Goal: Task Accomplishment & Management: Complete application form

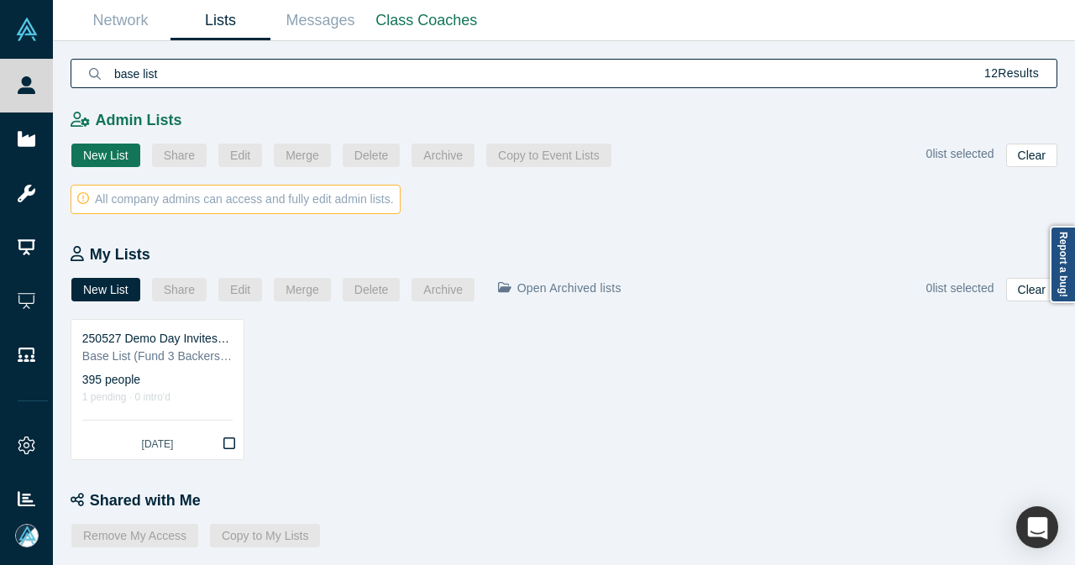
scroll to position [381, 0]
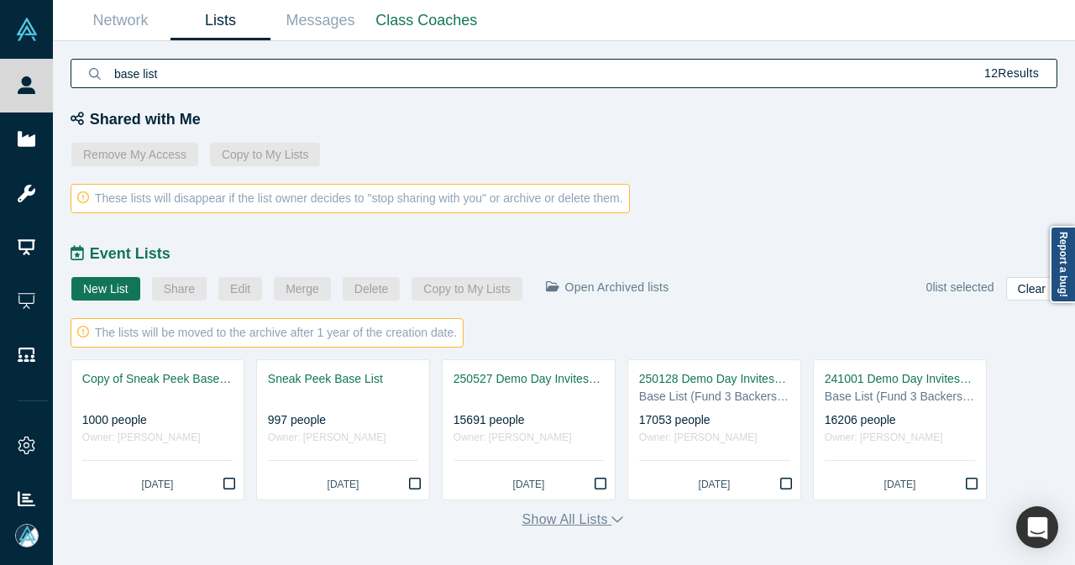
click at [574, 519] on button "Show all lists" at bounding box center [573, 520] width 102 height 20
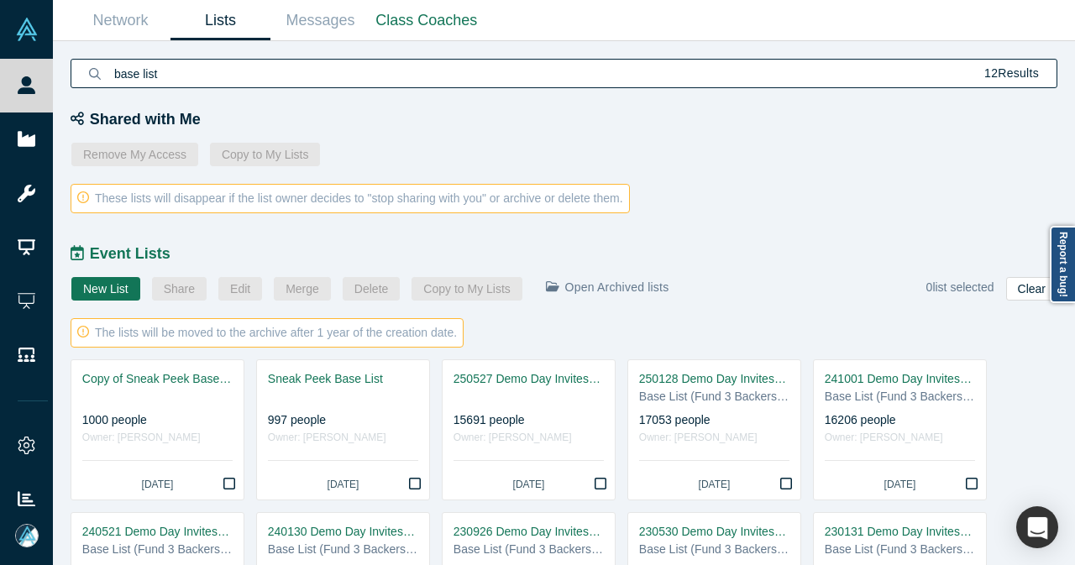
scroll to position [633, 0]
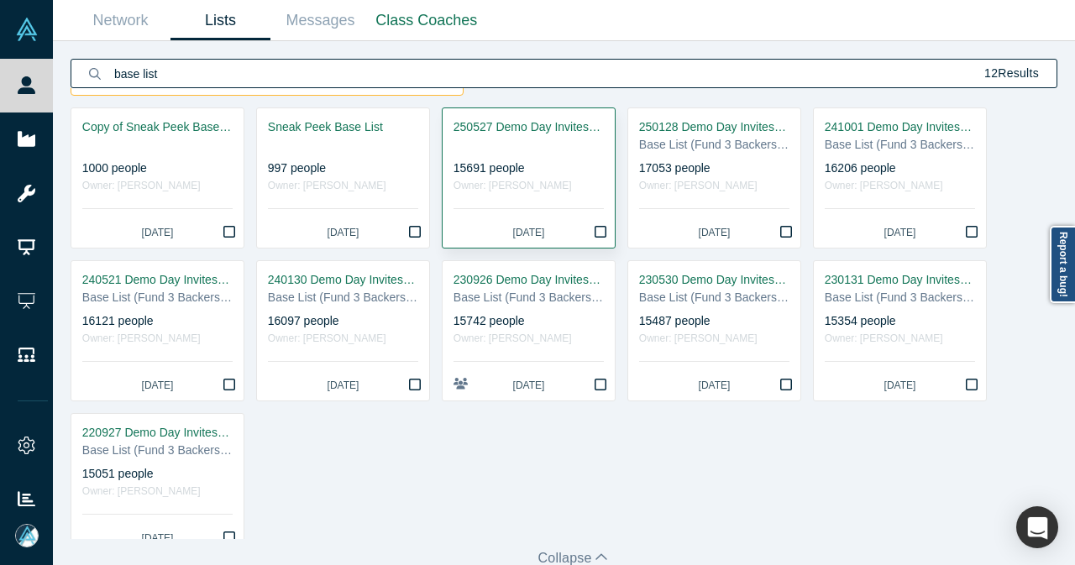
click at [540, 124] on div "250527 Demo Day Invites_Base List" at bounding box center [529, 127] width 150 height 18
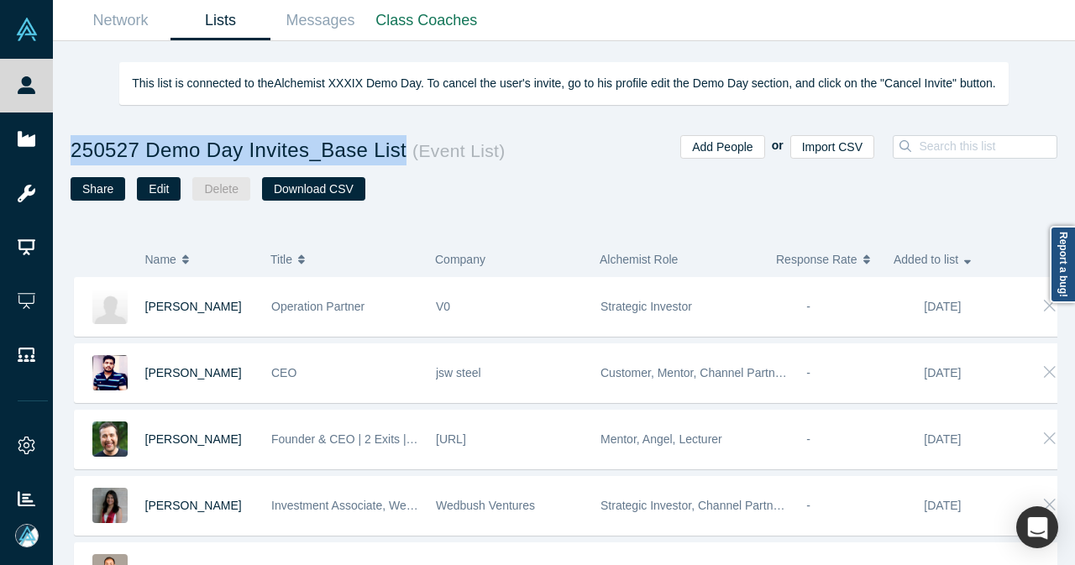
drag, startPoint x: 71, startPoint y: 148, endPoint x: 390, endPoint y: 159, distance: 318.5
click at [390, 159] on h1 "250527 Demo Day Invites_Base List ( Event List )" at bounding box center [318, 150] width 494 height 30
copy h1 "250527 Demo Day Invites_Base List"
click at [225, 24] on link "Lists" at bounding box center [221, 20] width 100 height 39
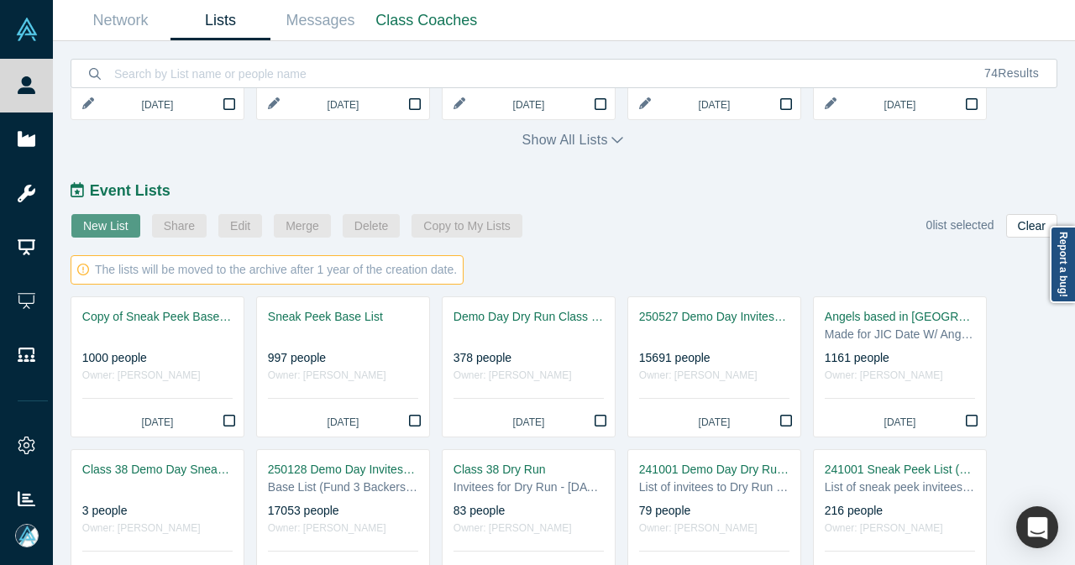
click at [127, 224] on button "New List" at bounding box center [105, 226] width 69 height 24
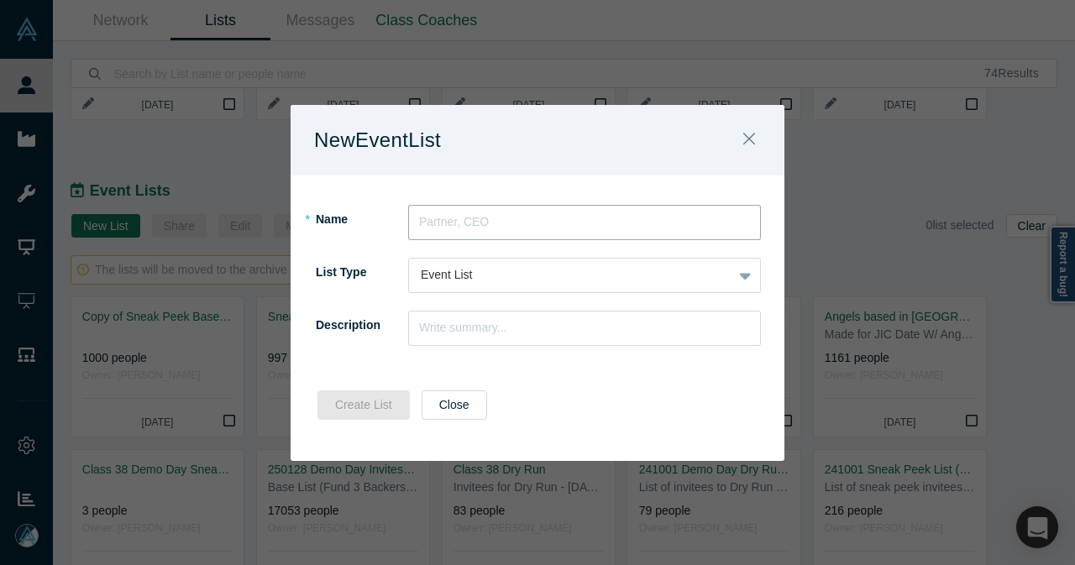
click at [479, 224] on input "text" at bounding box center [584, 222] width 353 height 35
paste input "250527 Demo Day Invites_Base List"
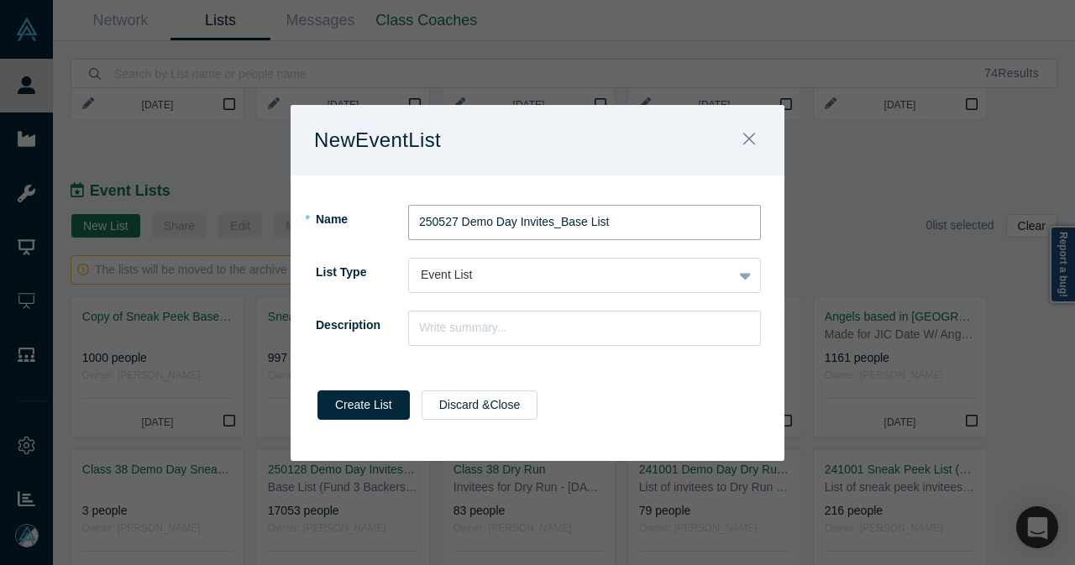
click at [441, 223] on input "250527 Demo Day Invites_Base List" at bounding box center [584, 222] width 353 height 35
drag, startPoint x: 416, startPoint y: 223, endPoint x: 625, endPoint y: 225, distance: 209.2
click at [625, 225] on input "250930 Demo Day Invites_Base List" at bounding box center [584, 222] width 353 height 35
type input "250930 Demo Day Invites_Base List"
click at [452, 332] on input "text" at bounding box center [584, 328] width 353 height 35
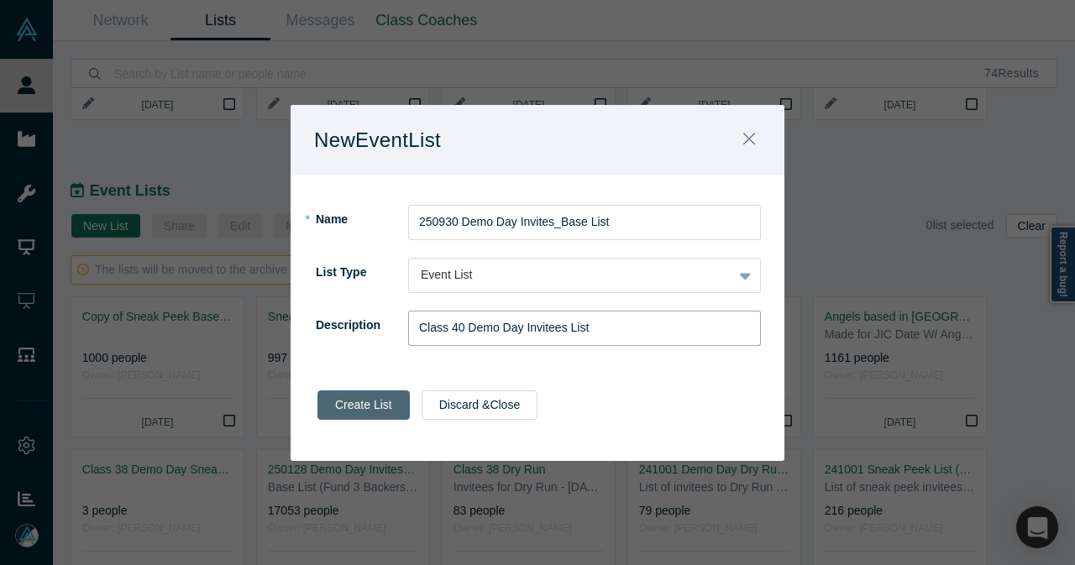
type input "Class 40 Demo Day Invitees List"
click at [386, 407] on button "Create List" at bounding box center [363, 405] width 92 height 29
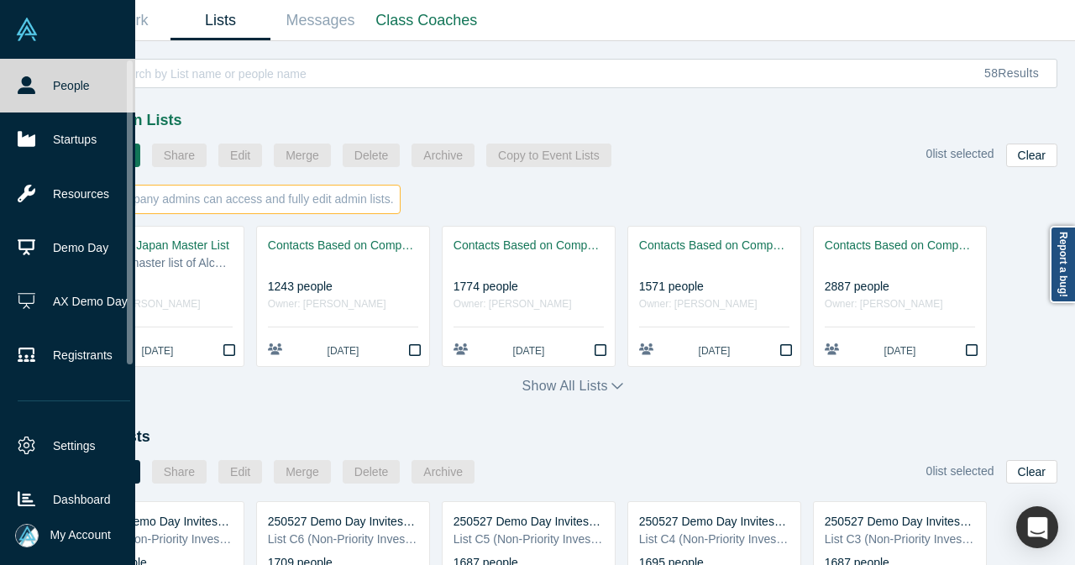
click at [47, 100] on link "People" at bounding box center [74, 86] width 148 height 54
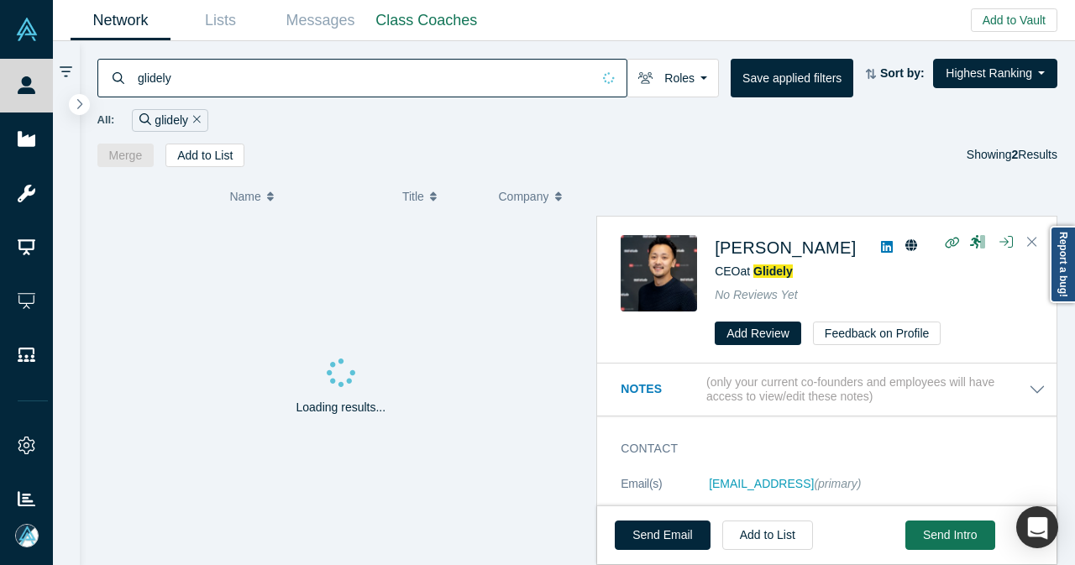
click at [197, 120] on icon "Remove Filter" at bounding box center [197, 119] width 8 height 12
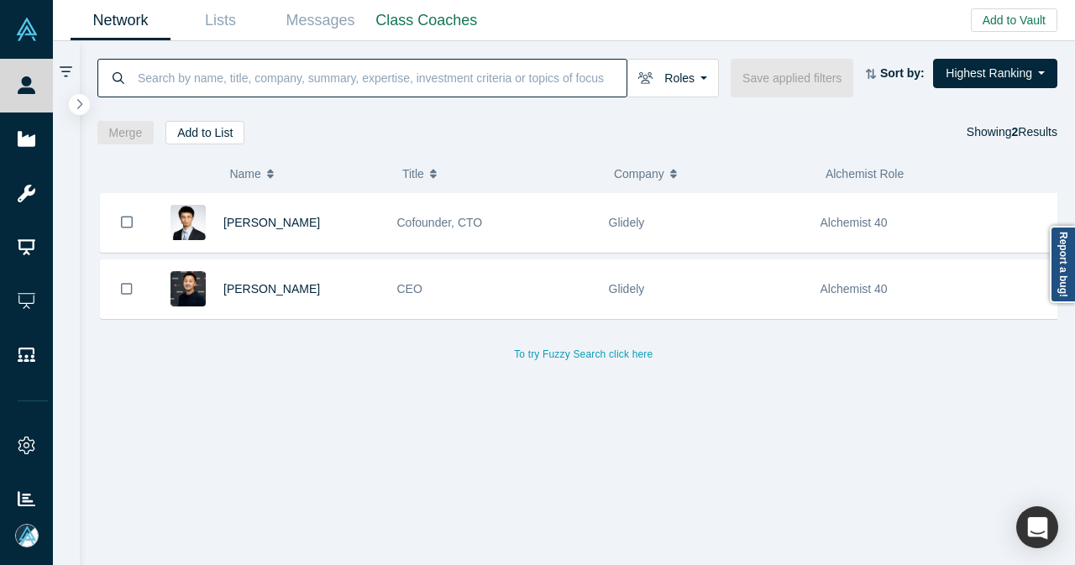
click at [228, 76] on input at bounding box center [381, 77] width 491 height 39
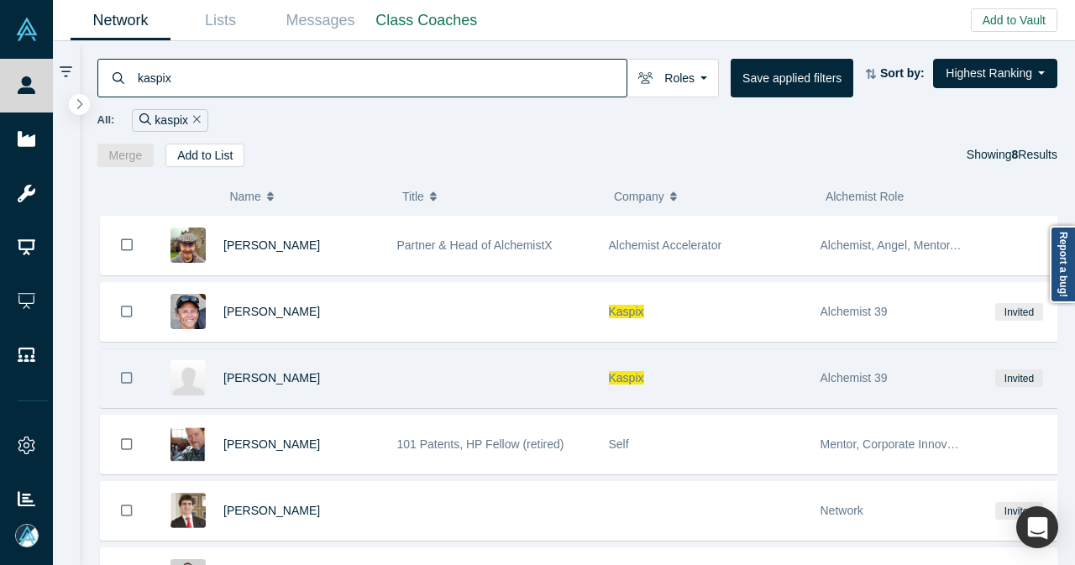
type input "kaspix"
click at [407, 370] on div at bounding box center [494, 378] width 212 height 58
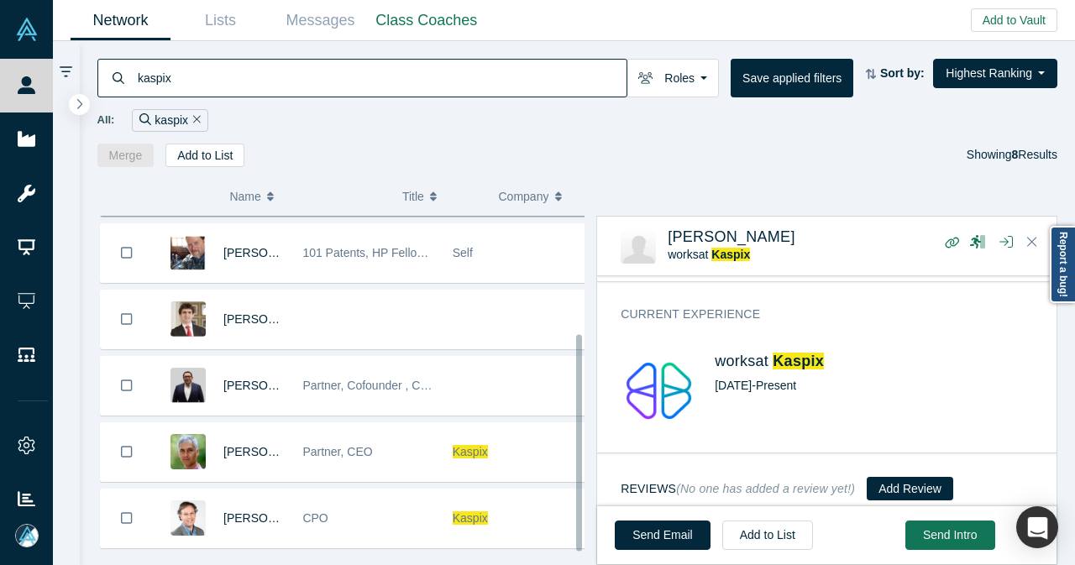
scroll to position [213, 0]
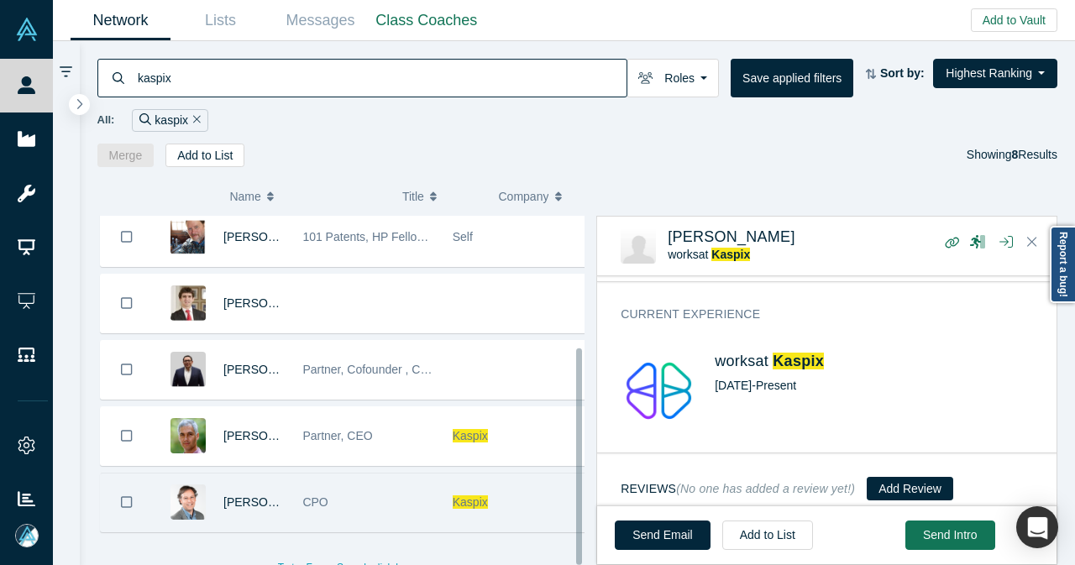
click at [407, 493] on div "CPO" at bounding box center [368, 503] width 132 height 58
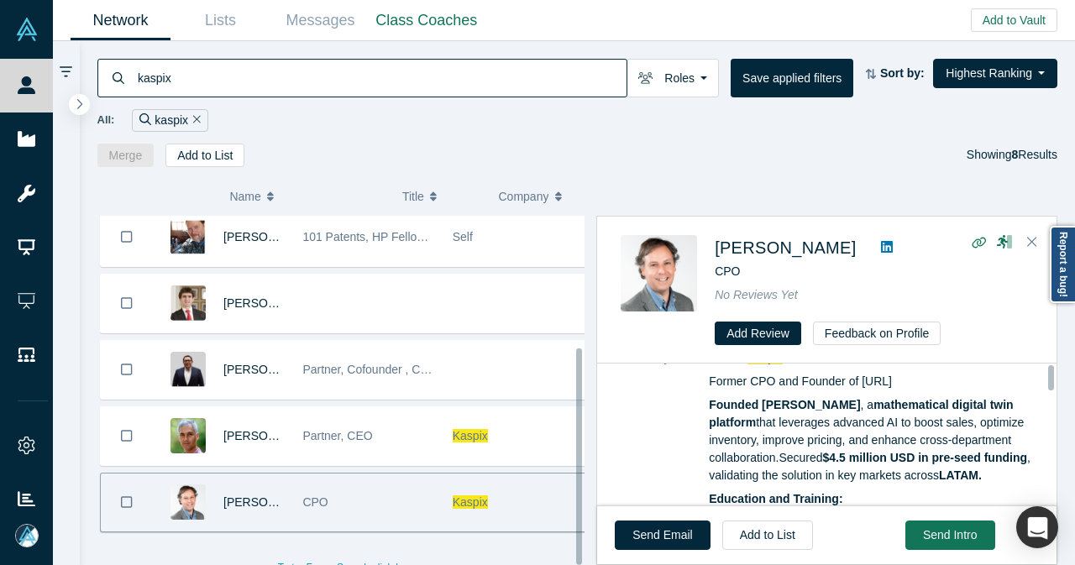
scroll to position [0, 0]
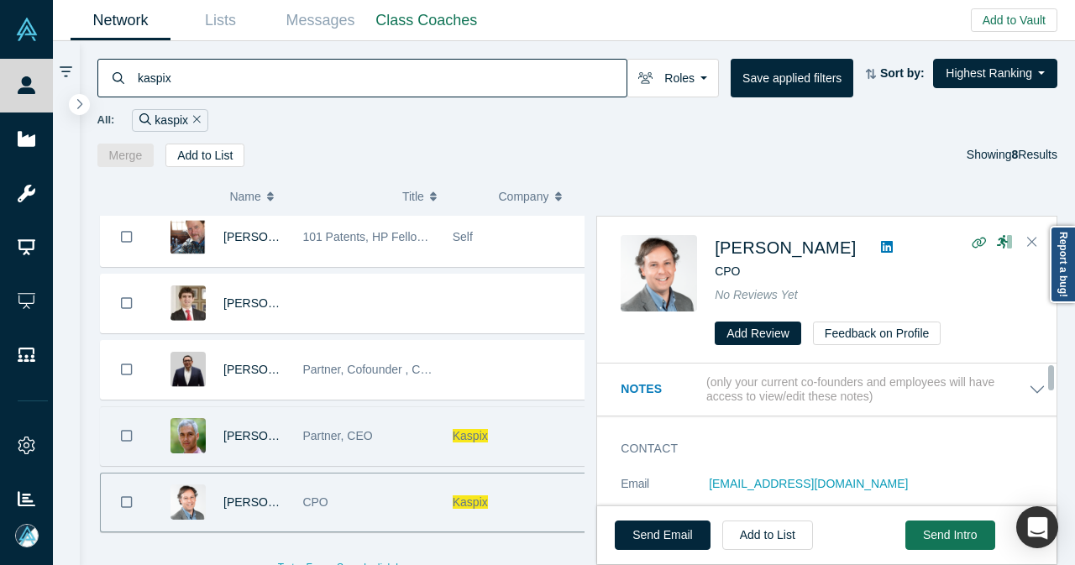
click at [412, 432] on div "Partner, CEO" at bounding box center [368, 436] width 132 height 58
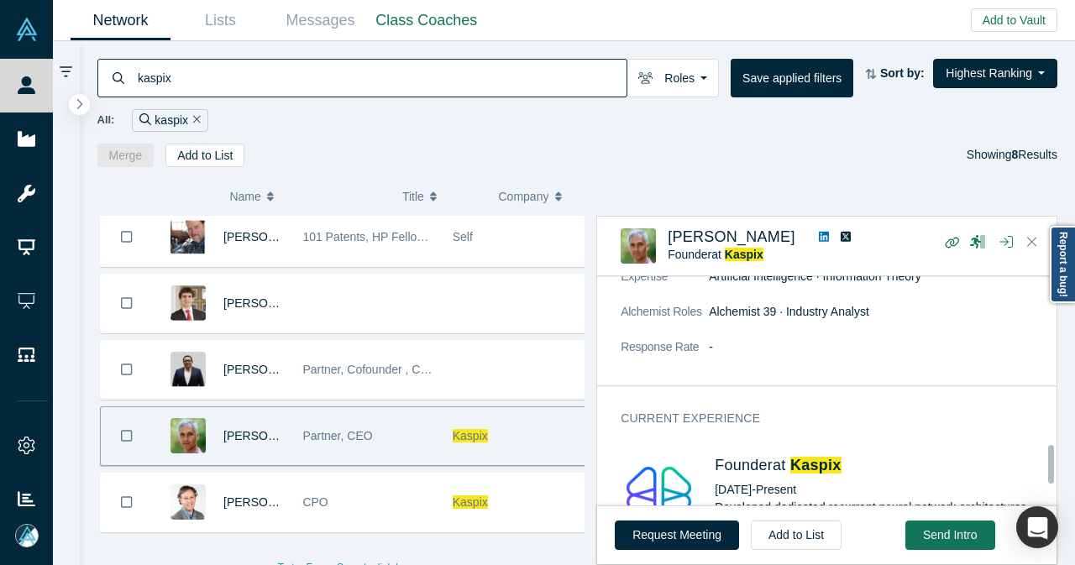
scroll to position [1145, 0]
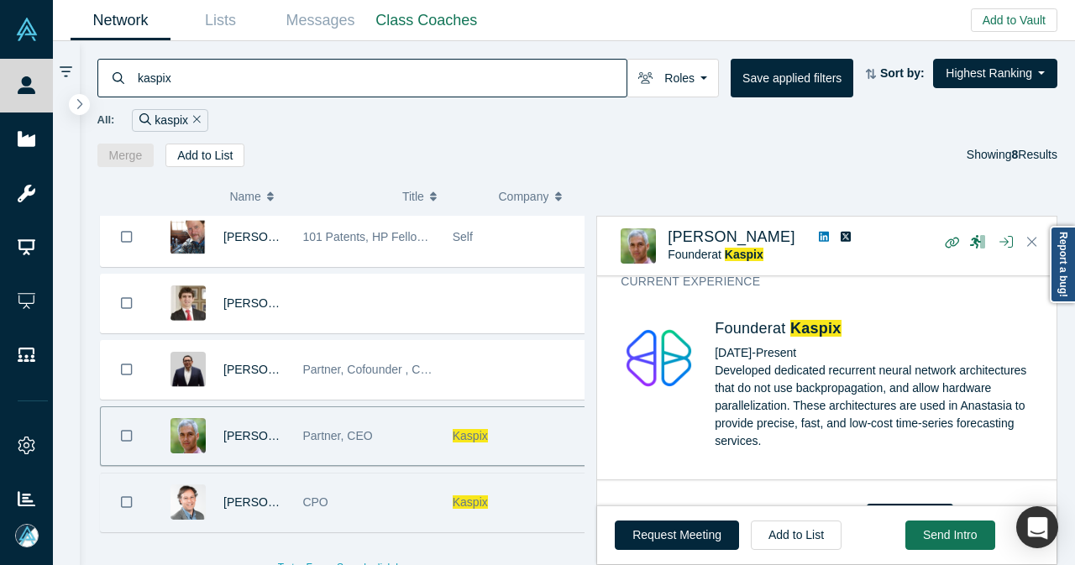
click at [370, 485] on div "CPO" at bounding box center [368, 503] width 132 height 58
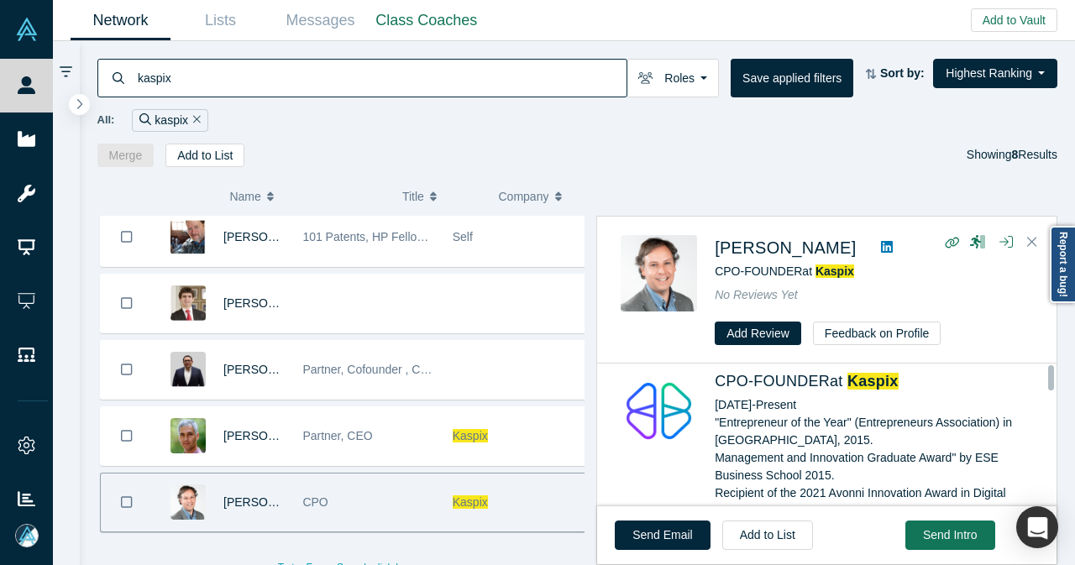
scroll to position [0, 0]
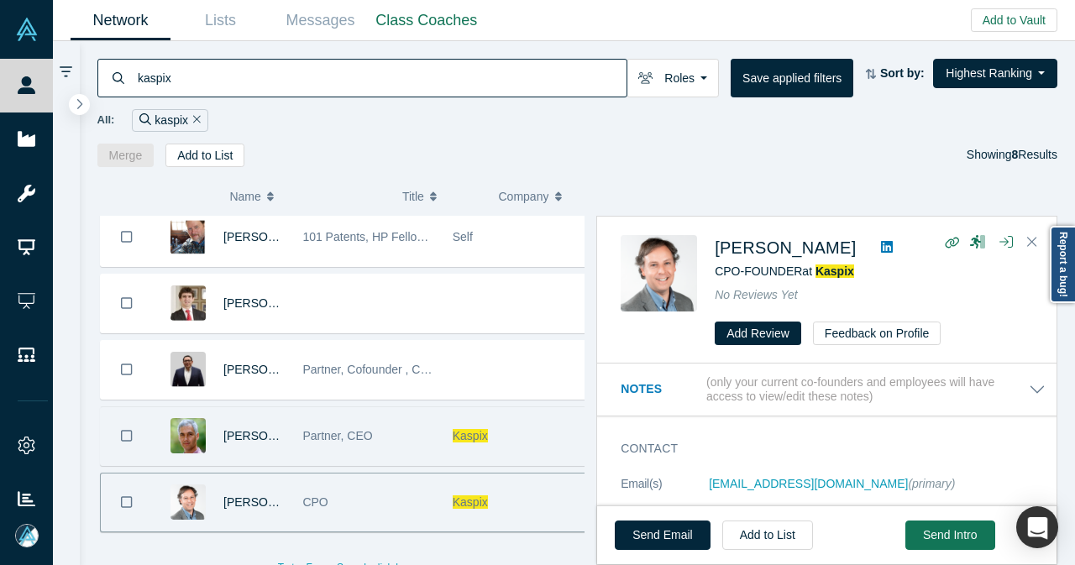
click at [379, 428] on div "Partner, CEO" at bounding box center [368, 436] width 132 height 58
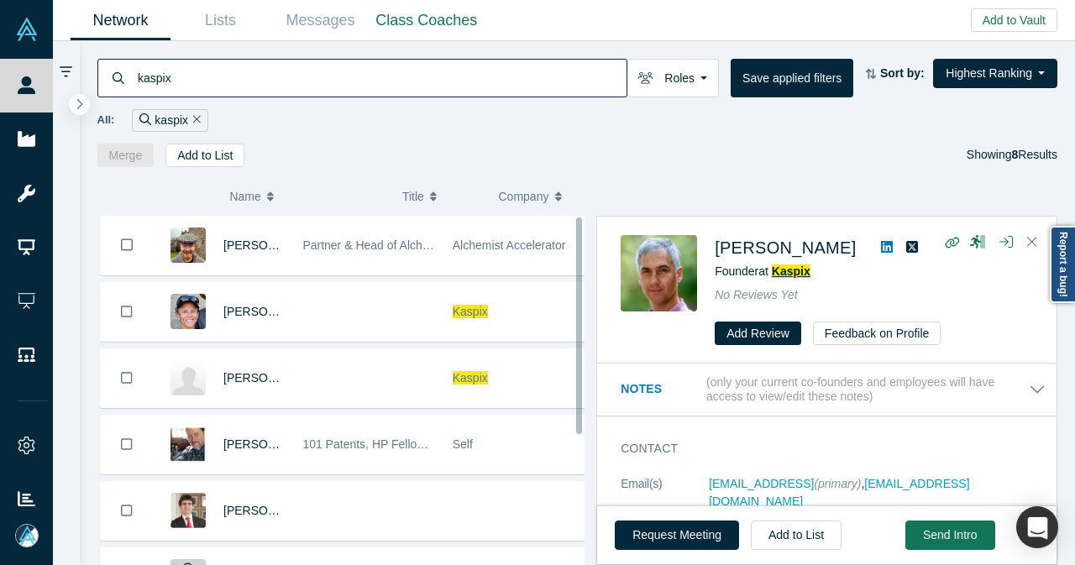
click at [782, 266] on span "Kaspix" at bounding box center [791, 271] width 39 height 13
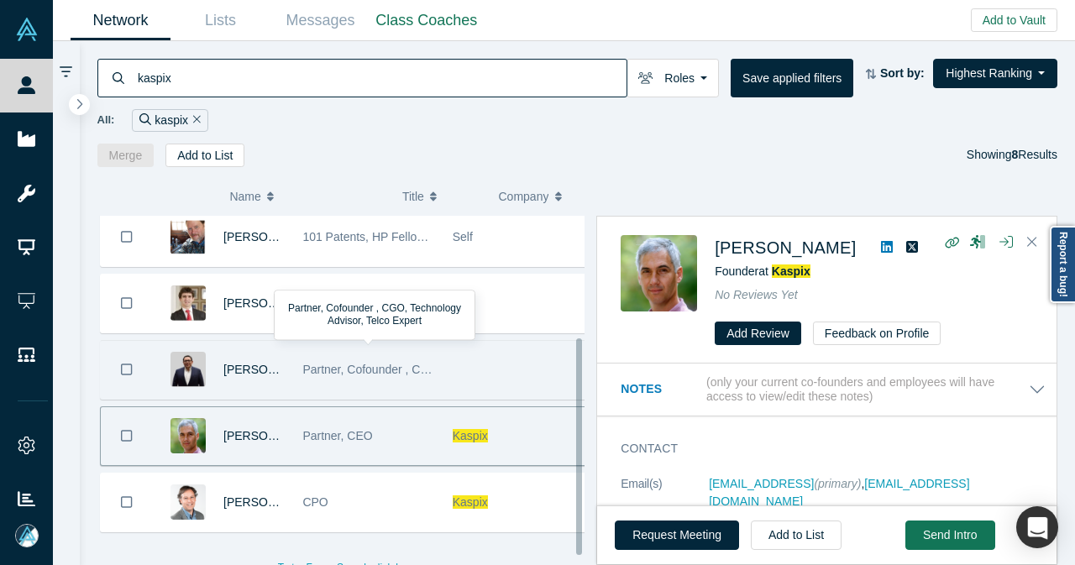
scroll to position [213, 0]
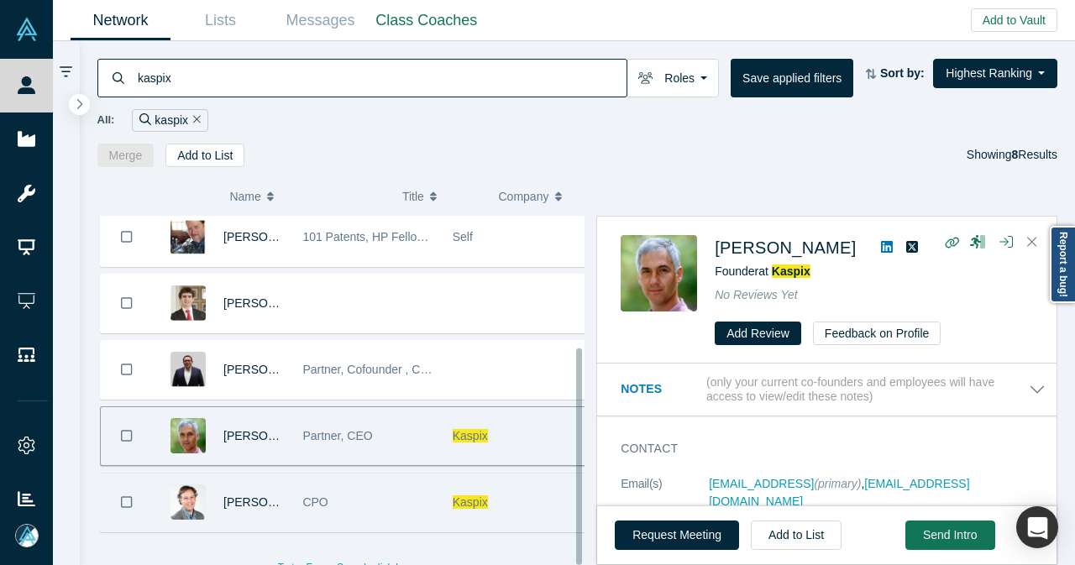
click at [385, 507] on div "CPO" at bounding box center [368, 503] width 132 height 58
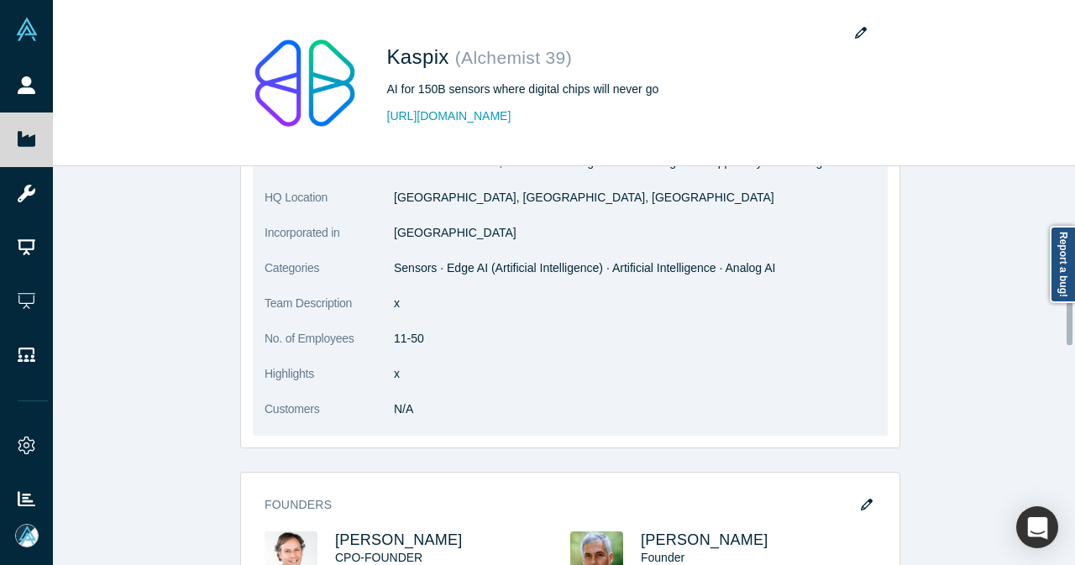
scroll to position [588, 0]
